Goal: Information Seeking & Learning: Learn about a topic

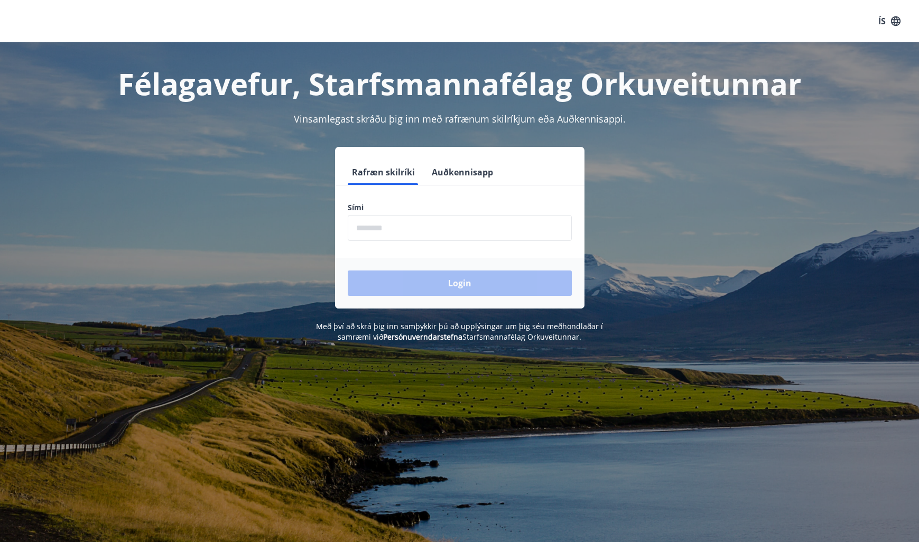
click at [432, 231] on input "phone" at bounding box center [460, 228] width 224 height 26
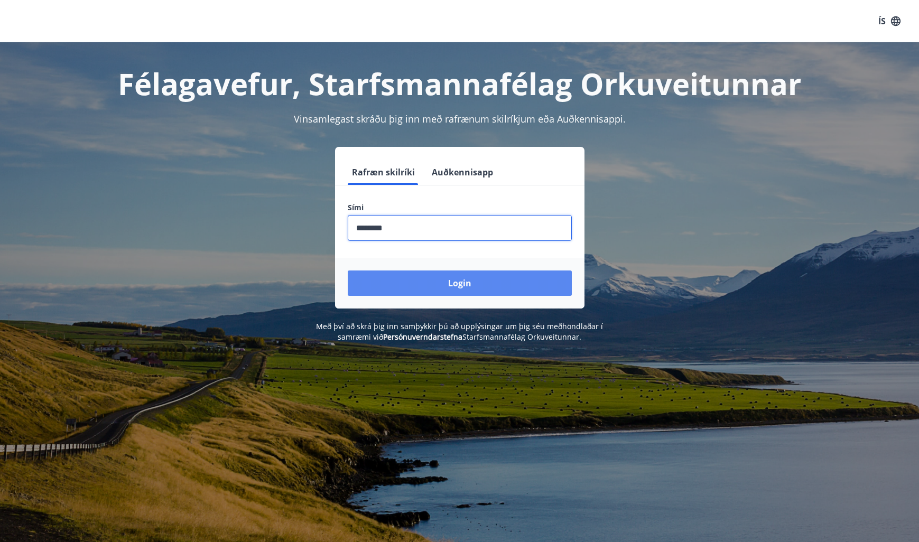
type input "********"
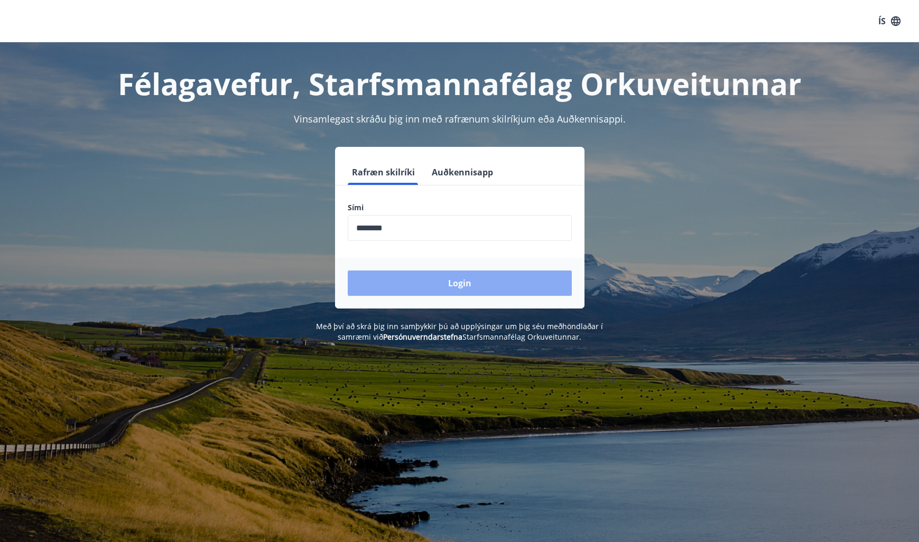
click at [481, 283] on button "Login" at bounding box center [460, 283] width 224 height 25
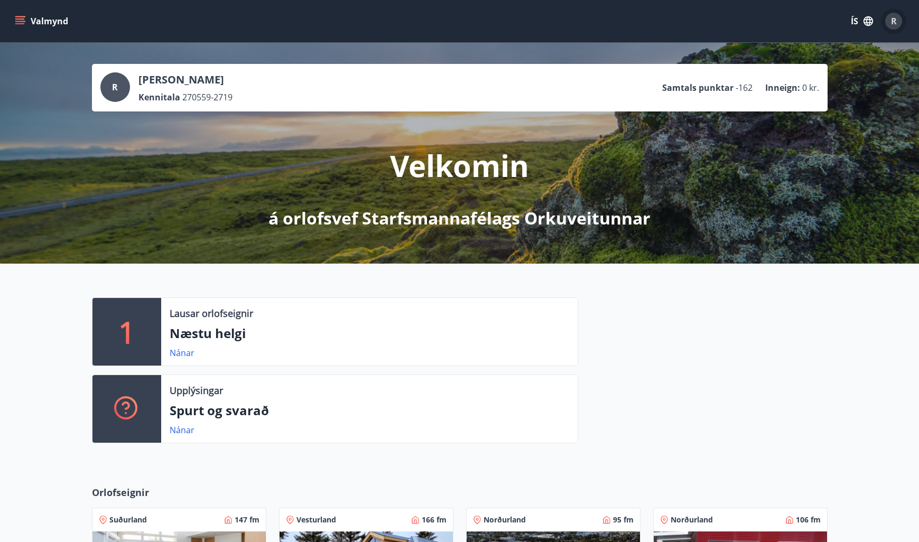
click at [893, 23] on span "R" at bounding box center [894, 21] width 6 height 12
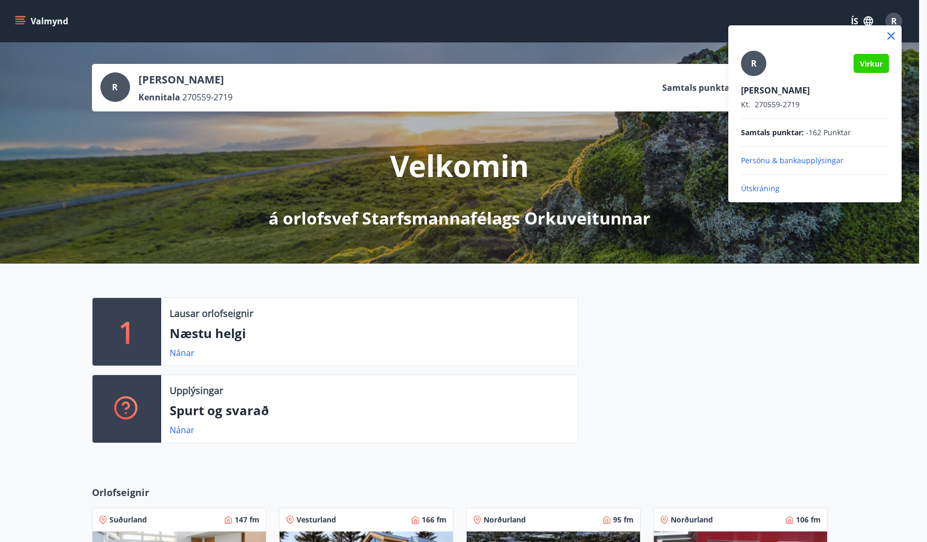
click at [881, 345] on div at bounding box center [463, 271] width 927 height 542
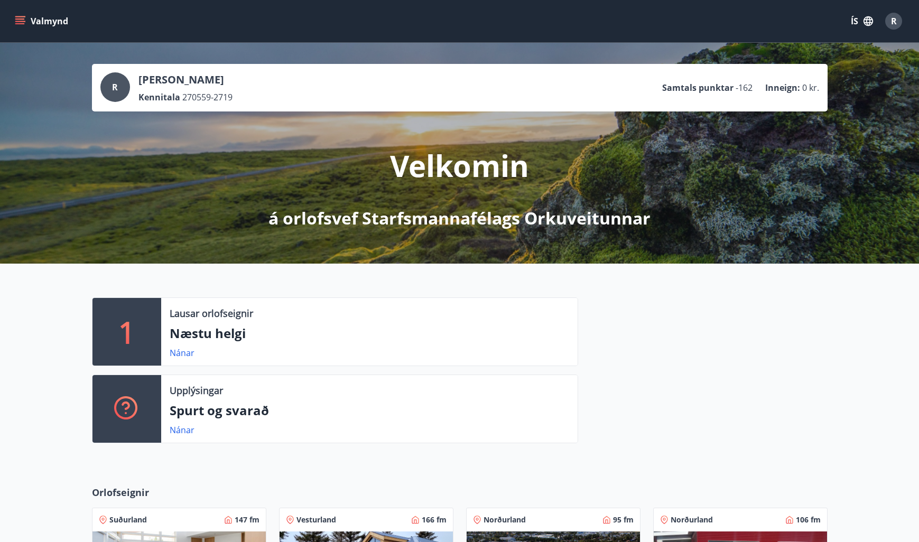
click at [21, 18] on icon "menu" at bounding box center [20, 18] width 10 height 1
click at [824, 313] on div at bounding box center [702, 375] width 249 height 154
click at [42, 21] on button "Valmynd" at bounding box center [43, 21] width 60 height 19
click at [560, 334] on p "Næstu helgi" at bounding box center [370, 333] width 400 height 18
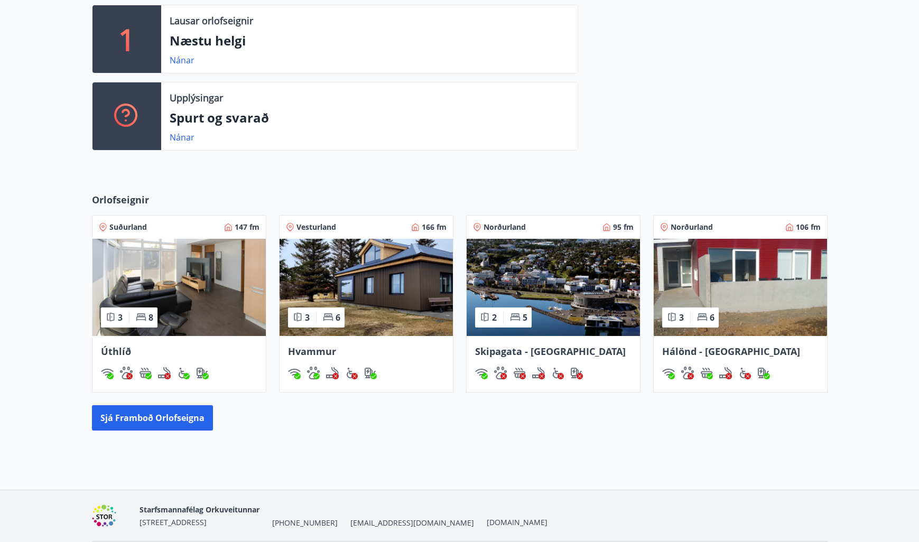
scroll to position [317, 0]
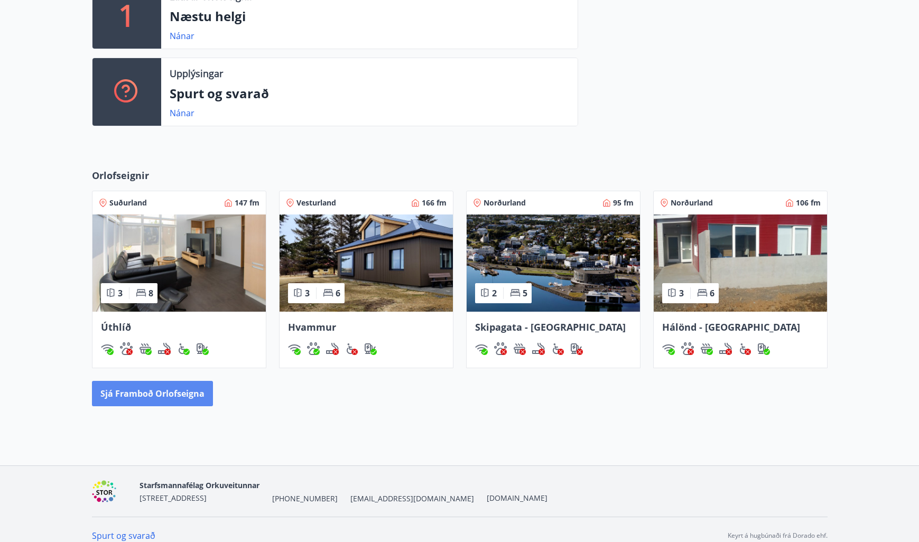
click at [156, 391] on button "Sjá framboð orlofseigna" at bounding box center [152, 393] width 121 height 25
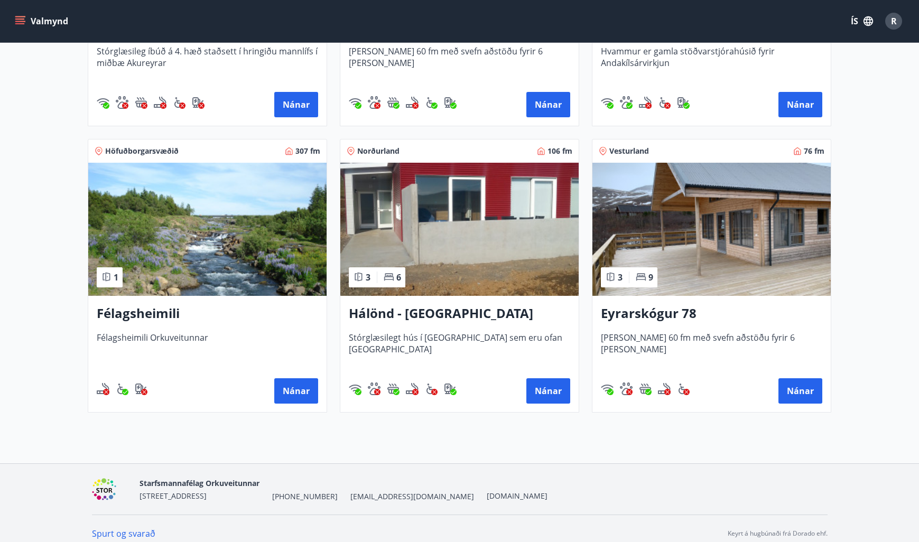
scroll to position [400, 0]
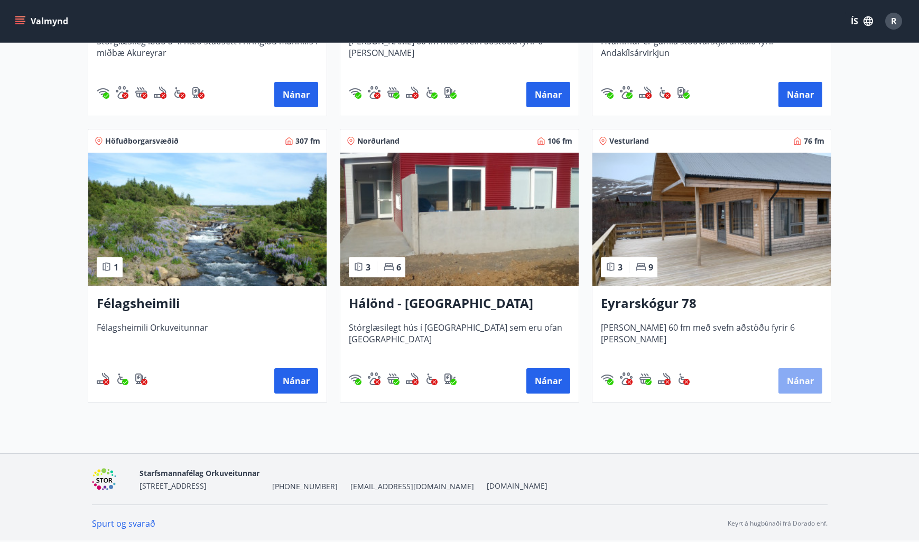
click at [806, 376] on button "Nánar" at bounding box center [800, 380] width 44 height 25
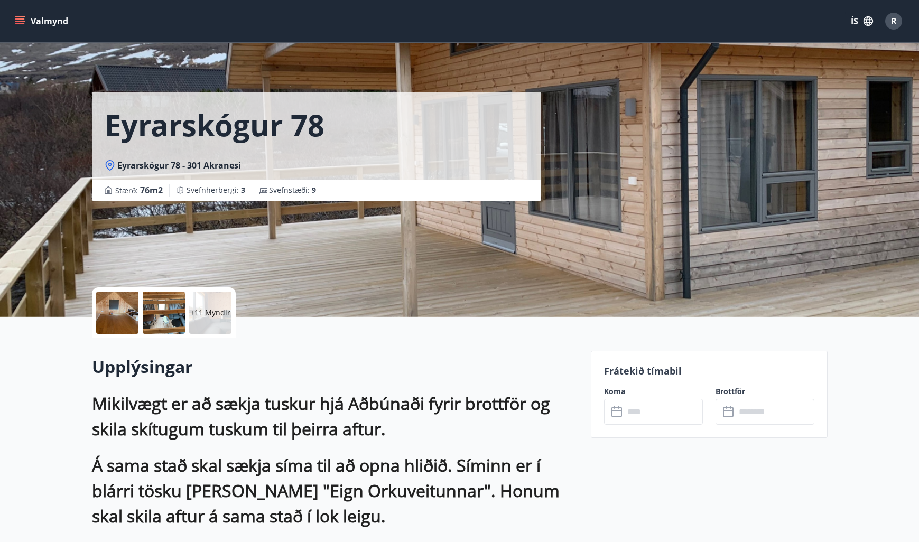
click at [895, 24] on span "R" at bounding box center [894, 21] width 6 height 12
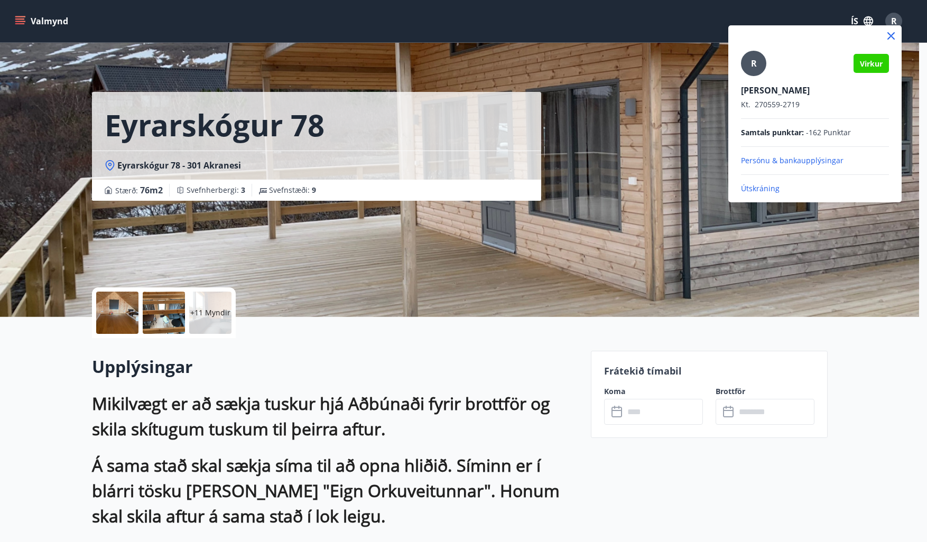
click at [766, 88] on p "Ragnheiður Ragnarsdóttir" at bounding box center [815, 91] width 148 height 12
click at [639, 501] on div at bounding box center [463, 271] width 927 height 542
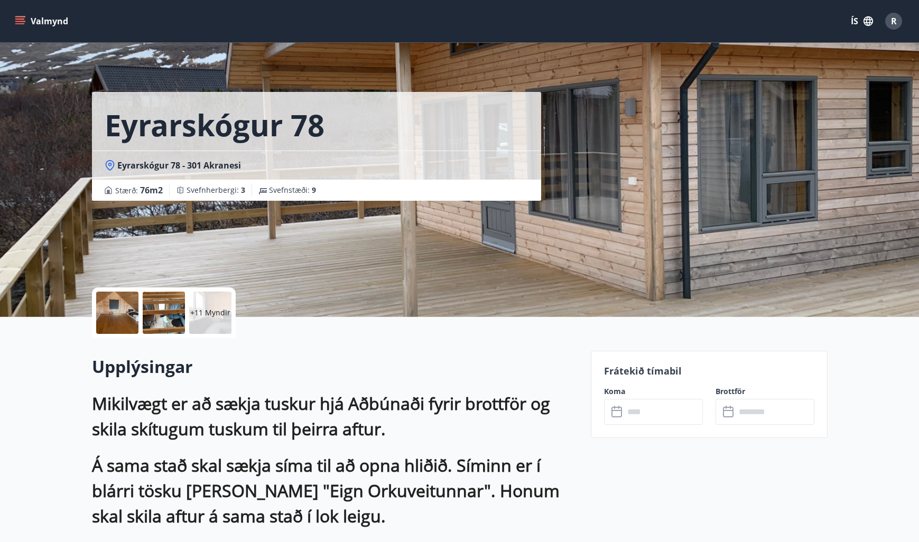
click at [21, 17] on icon "menu" at bounding box center [21, 16] width 12 height 1
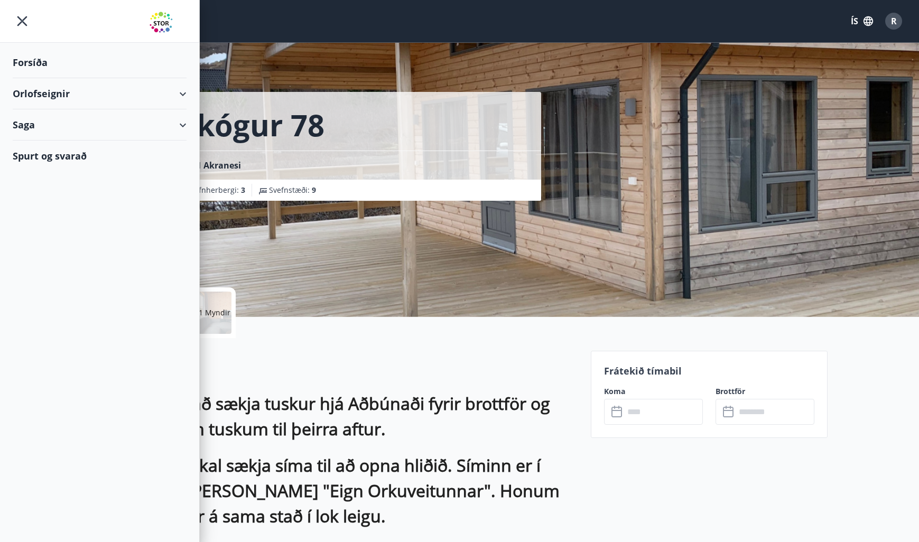
click at [178, 124] on div "Saga" at bounding box center [100, 124] width 174 height 31
click at [48, 172] on div "Umsóknir" at bounding box center [99, 174] width 157 height 22
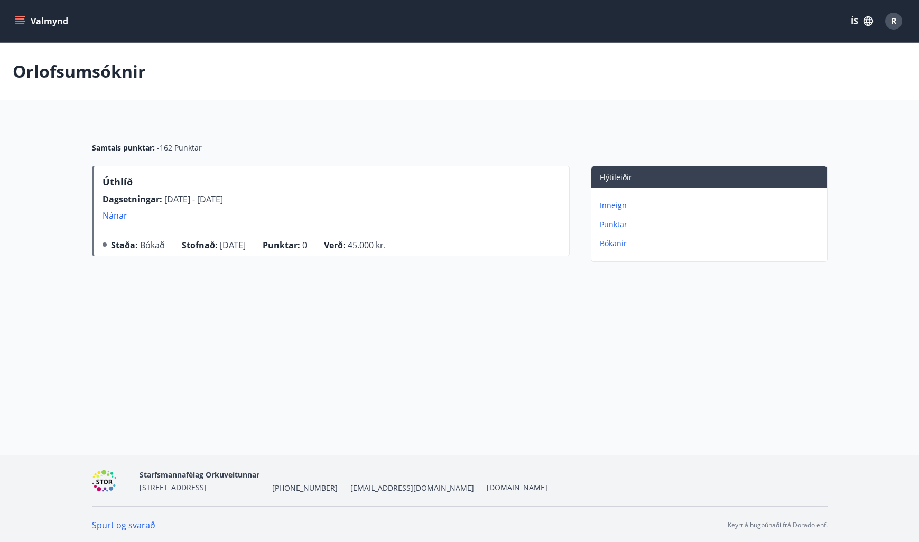
click at [611, 240] on p "Bókanir" at bounding box center [711, 243] width 223 height 11
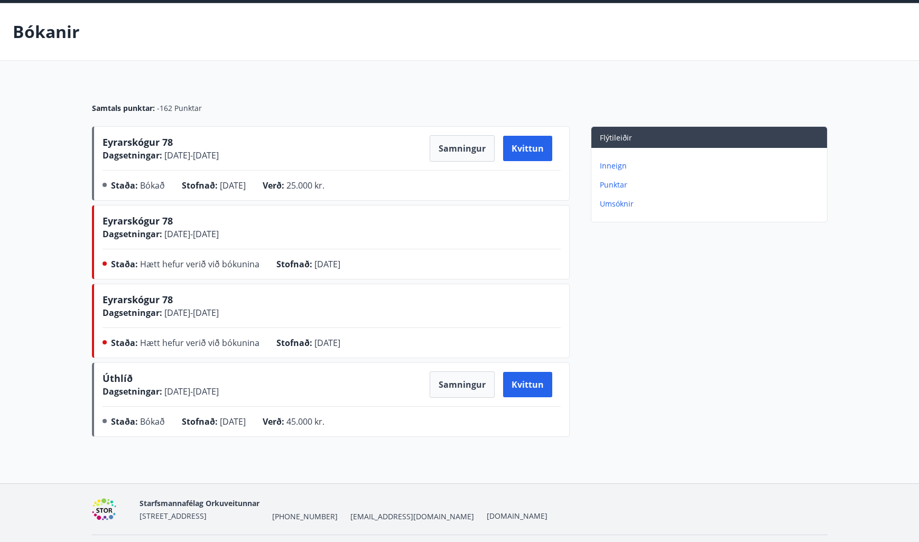
scroll to position [70, 0]
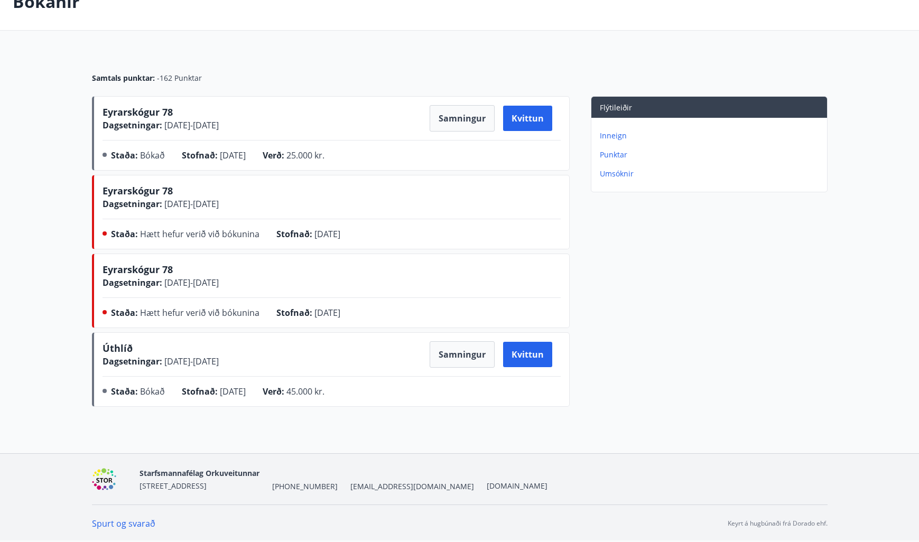
click at [128, 524] on link "Spurt og svarað" at bounding box center [123, 524] width 63 height 12
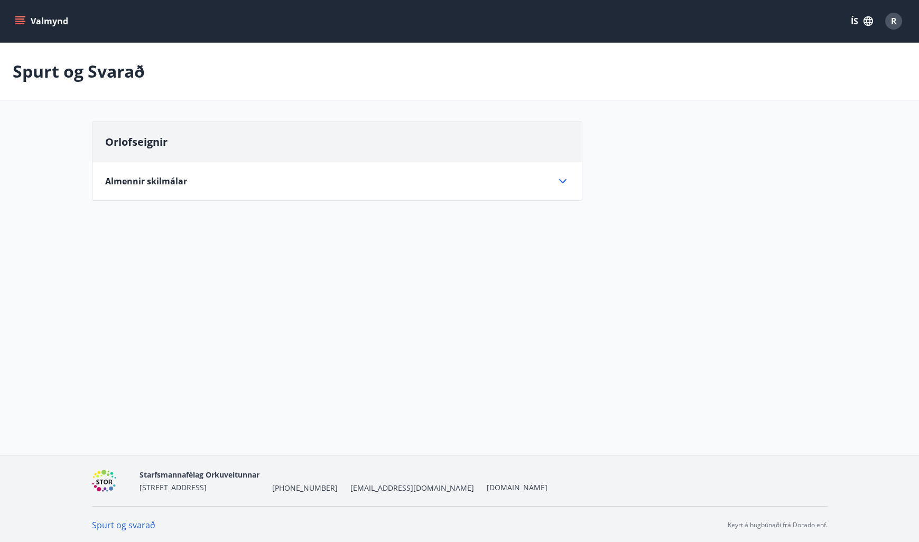
click at [567, 179] on icon at bounding box center [562, 181] width 13 height 13
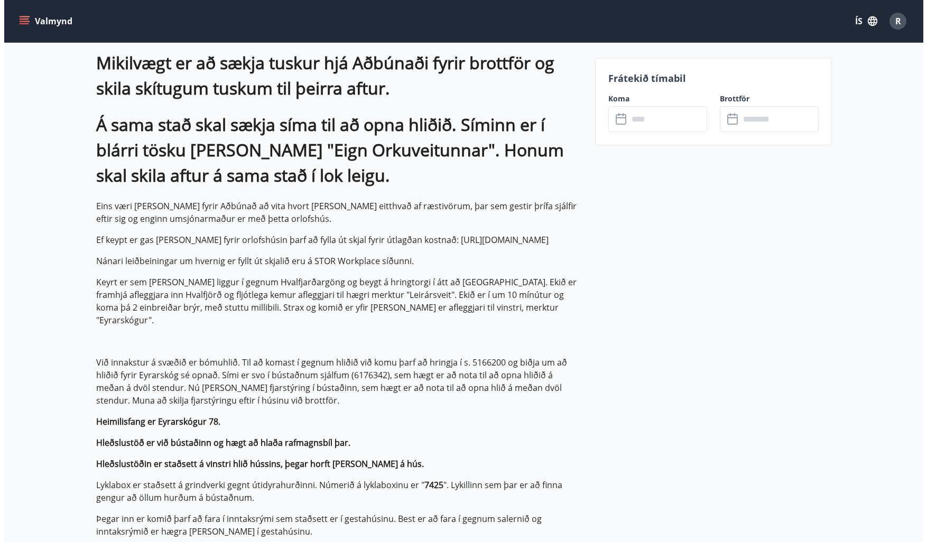
scroll to position [317, 0]
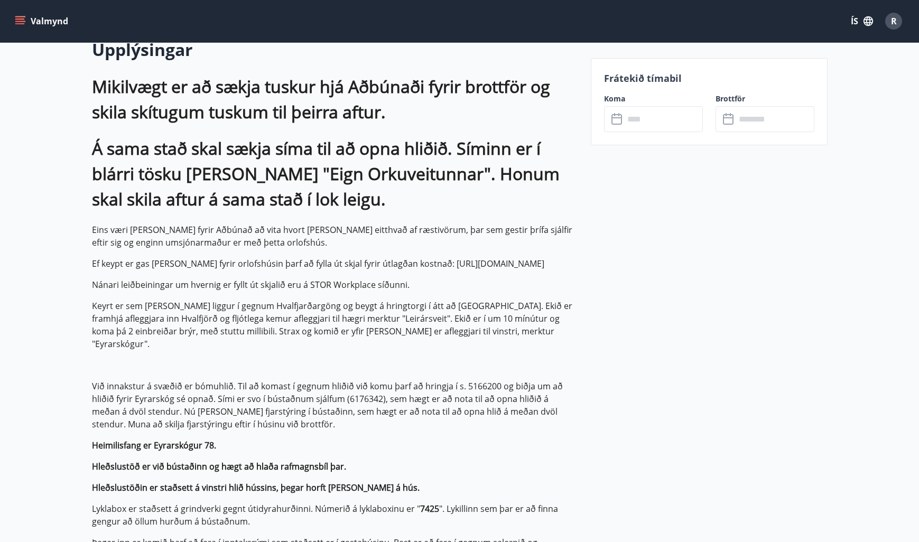
click at [889, 22] on div "R" at bounding box center [893, 21] width 17 height 17
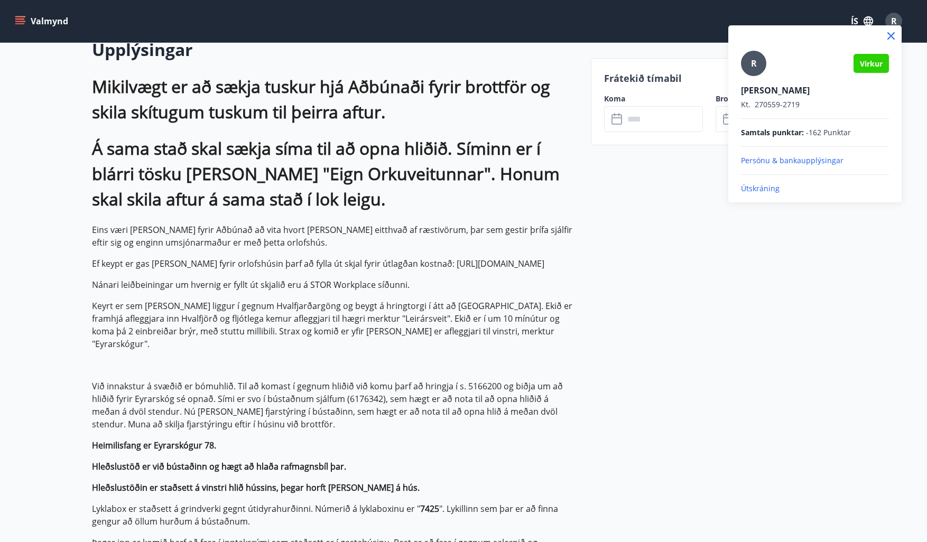
click at [760, 189] on p "Útskráning" at bounding box center [815, 188] width 148 height 11
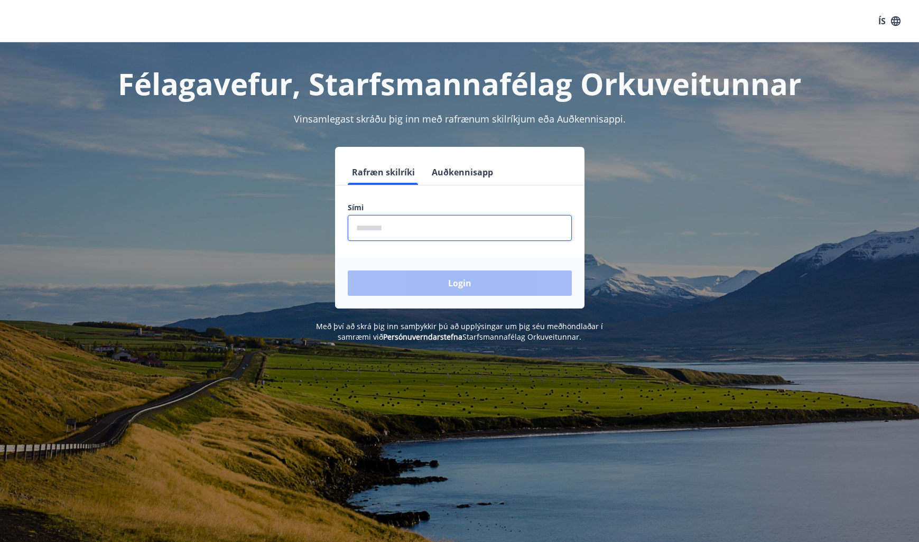
drag, startPoint x: 413, startPoint y: 228, endPoint x: 432, endPoint y: 220, distance: 20.6
click at [413, 228] on input "phone" at bounding box center [460, 228] width 224 height 26
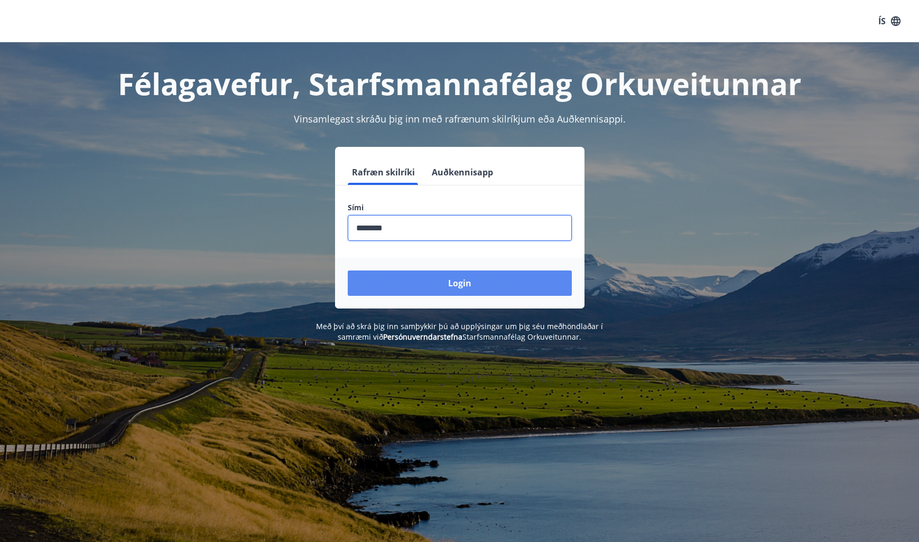
type input "********"
click at [462, 281] on button "Login" at bounding box center [460, 283] width 224 height 25
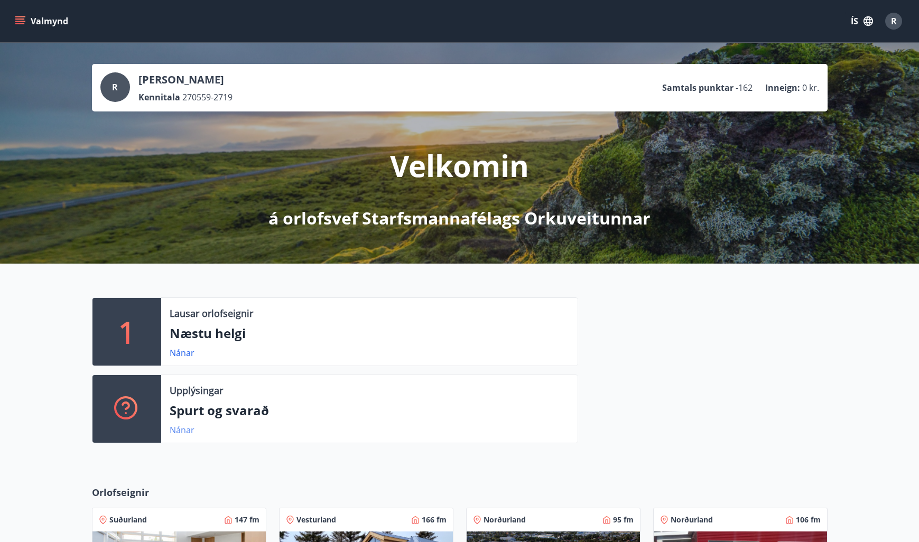
click at [172, 429] on link "Nánar" at bounding box center [182, 430] width 25 height 12
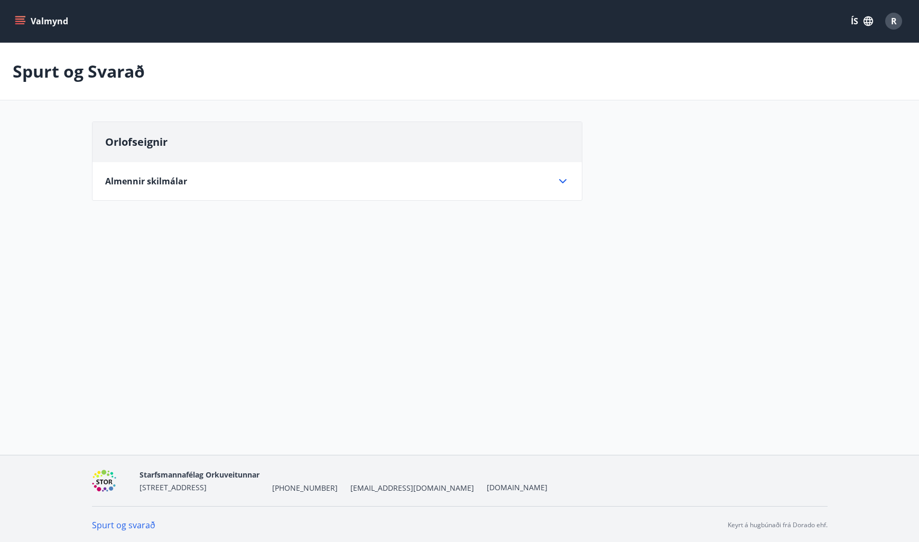
click at [568, 180] on icon at bounding box center [562, 181] width 13 height 13
